Goal: Information Seeking & Learning: Learn about a topic

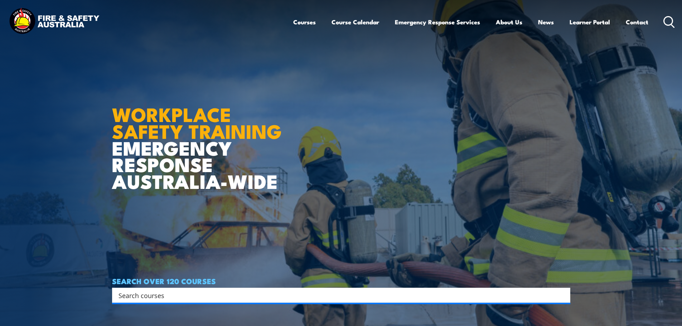
click at [177, 294] on input "Search input" at bounding box center [336, 295] width 436 height 11
type input "f"
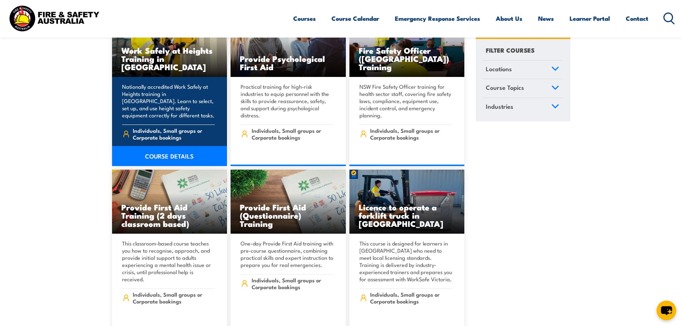
scroll to position [71, 0]
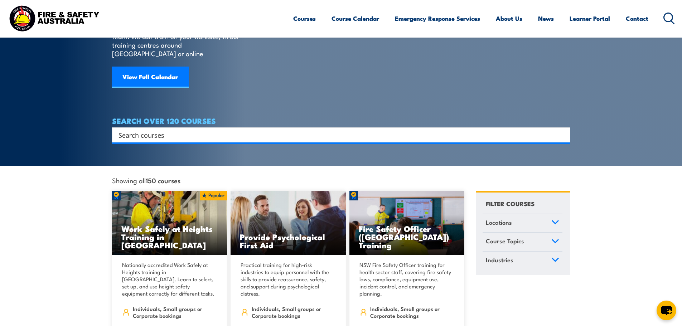
click at [176, 130] on input "Search input" at bounding box center [336, 135] width 436 height 11
type input "fire warden chief fire warden"
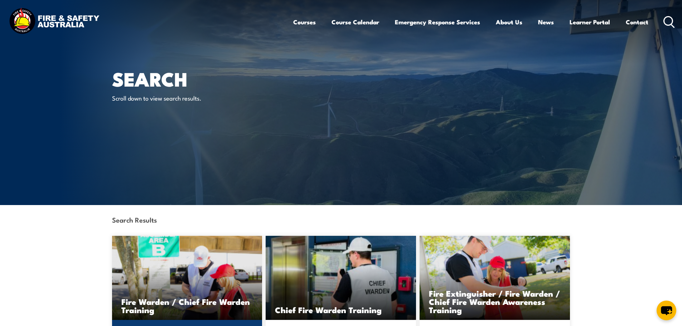
click at [218, 301] on h3 "Fire Warden / Chief Fire Warden Training" at bounding box center [187, 305] width 132 height 16
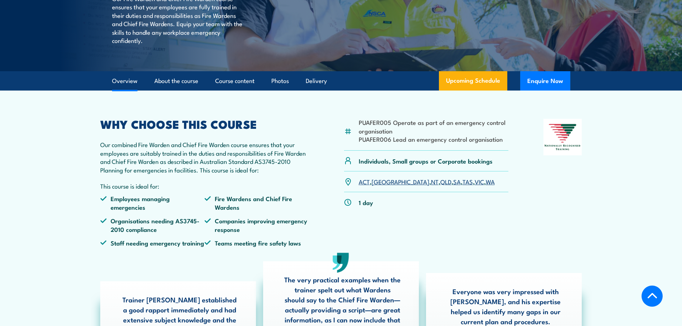
scroll to position [215, 0]
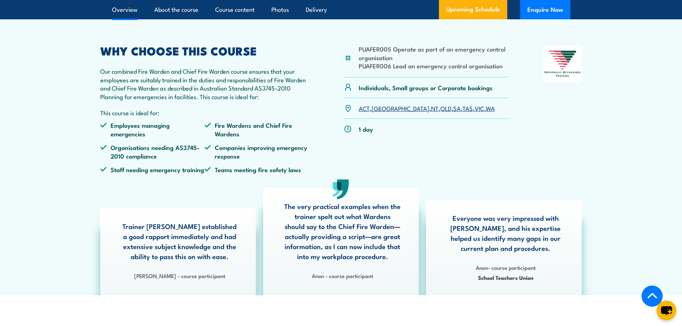
click at [383, 112] on link "NSW" at bounding box center [400, 108] width 58 height 9
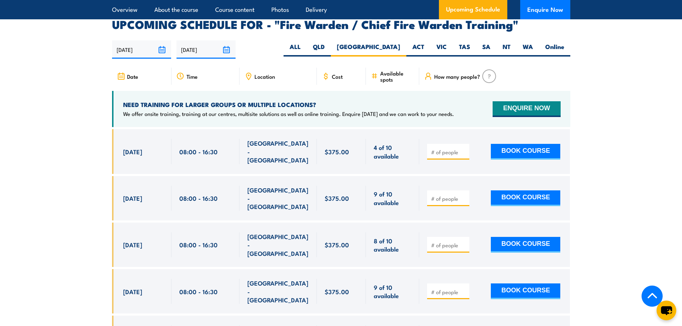
scroll to position [1268, 0]
